Goal: Task Accomplishment & Management: Manage account settings

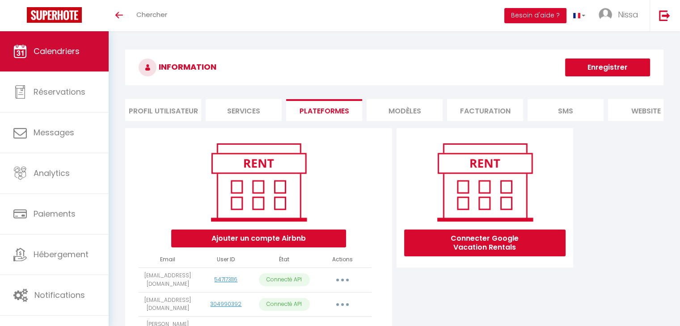
click at [57, 53] on span "Calendriers" at bounding box center [57, 51] width 46 height 11
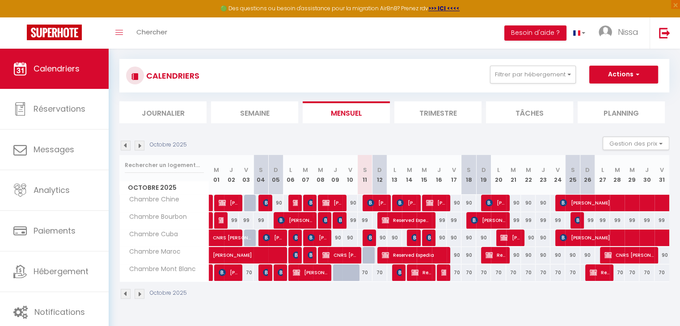
scroll to position [24, 0]
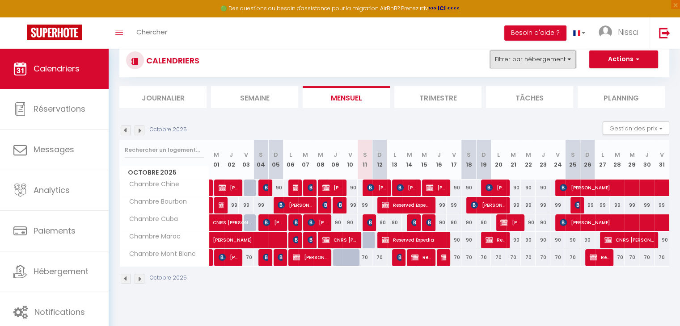
click at [563, 57] on button "Filtrer par hébergement" at bounding box center [533, 60] width 86 height 18
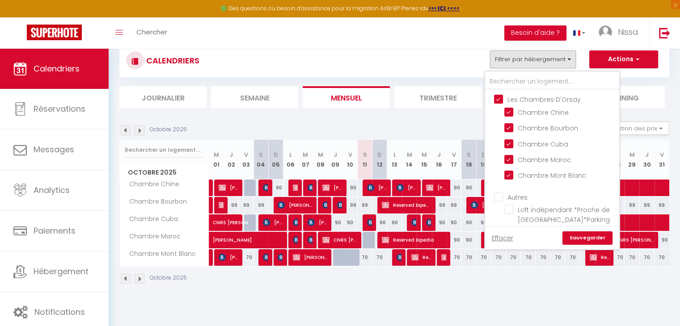
click at [497, 192] on input "Autres" at bounding box center [561, 196] width 134 height 9
checkbox input "true"
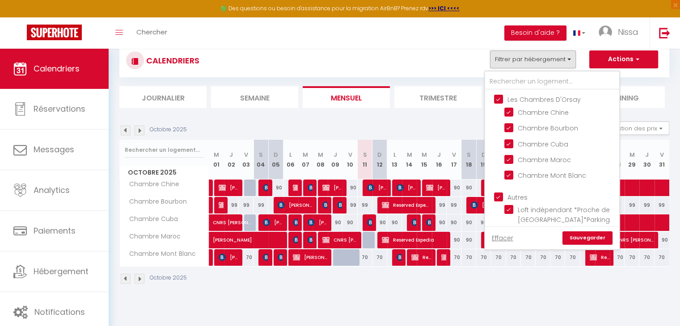
click at [573, 236] on link "Sauvegarder" at bounding box center [587, 238] width 50 height 13
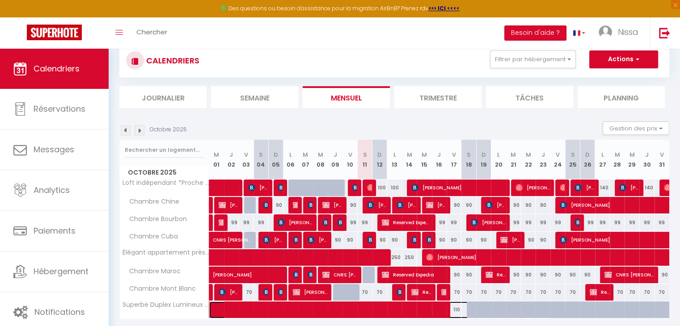
click at [413, 304] on span at bounding box center [383, 310] width 329 height 17
select select "OK"
select select "0"
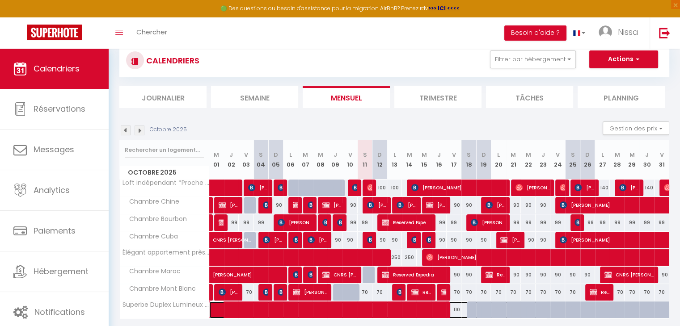
select select "1"
select select
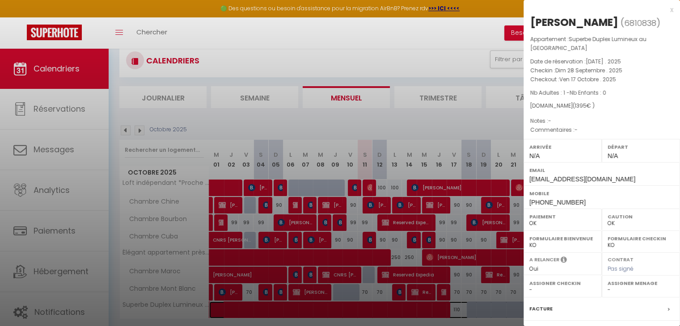
scroll to position [98, 0]
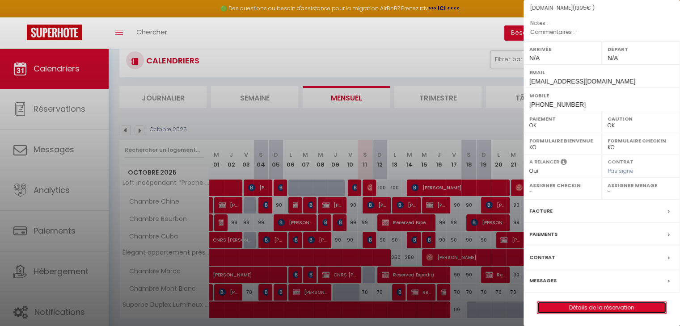
click at [617, 304] on link "Détails de la réservation" at bounding box center [601, 308] width 129 height 12
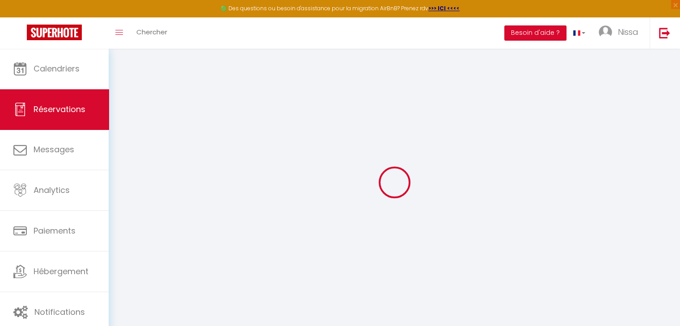
select select
checkbox input "false"
select select
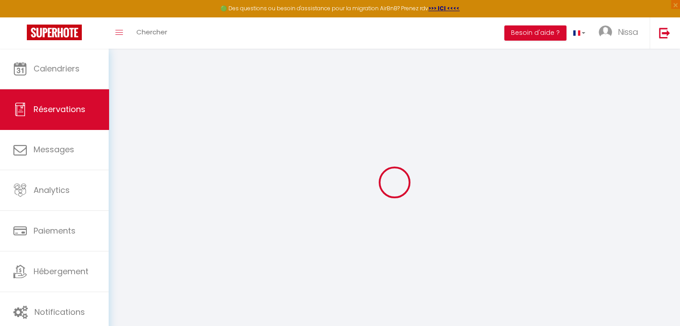
select select
checkbox input "false"
select select
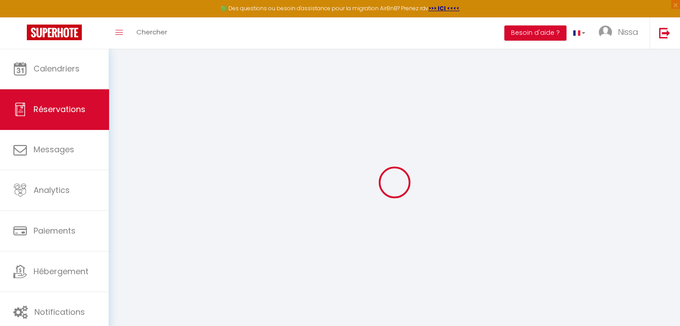
select select
checkbox input "false"
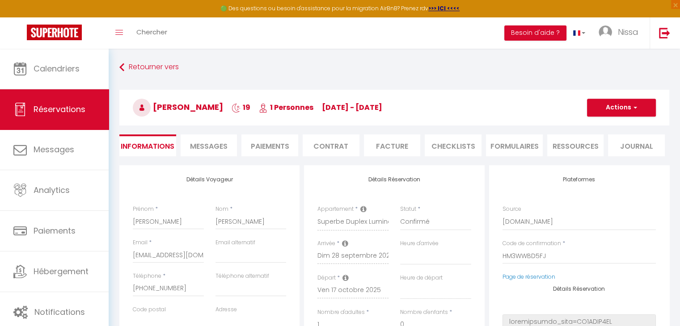
select select
type input "195"
select select
checkbox input "false"
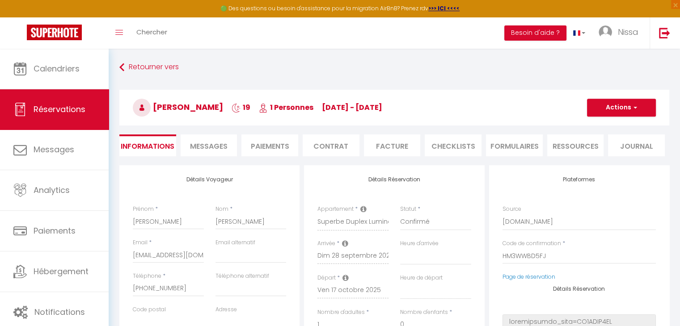
select select
checkbox input "false"
select select
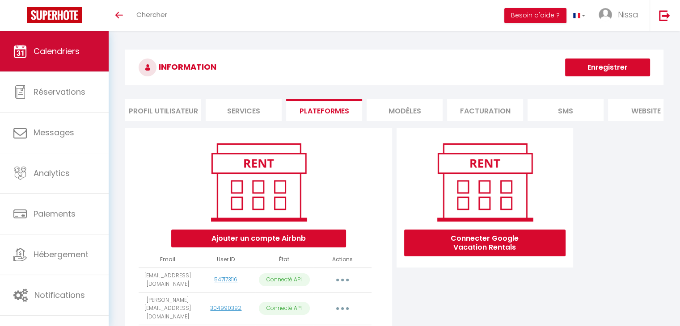
click at [40, 51] on span "Calendriers" at bounding box center [57, 51] width 46 height 11
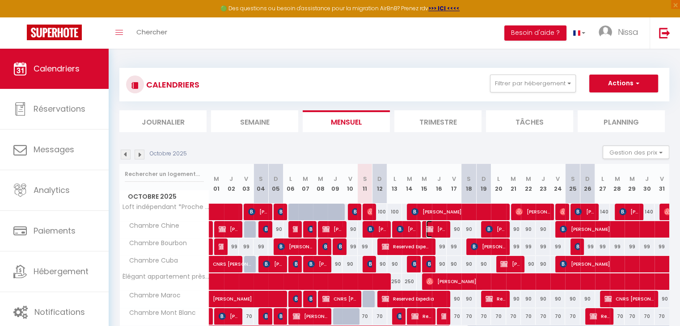
click at [430, 230] on img at bounding box center [429, 229] width 7 height 7
select select "OK"
select select "KO"
select select "0"
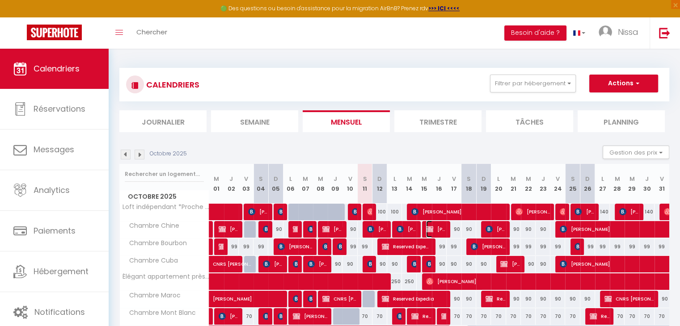
select select "1"
select select
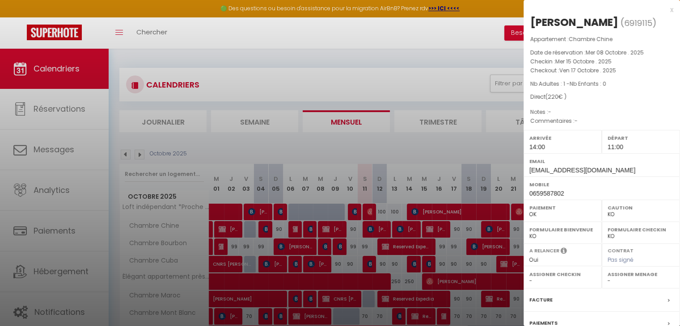
click at [412, 232] on div at bounding box center [340, 163] width 680 height 326
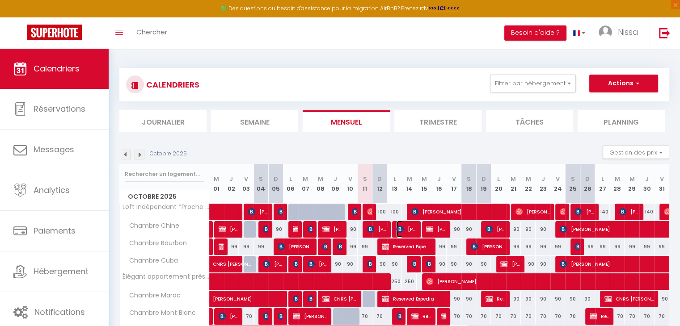
click at [408, 224] on span "[PERSON_NAME]" at bounding box center [407, 229] width 20 height 17
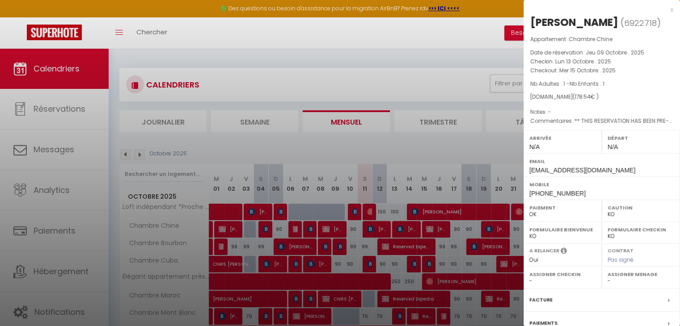
click at [408, 224] on div at bounding box center [340, 163] width 680 height 326
